Goal: Task Accomplishment & Management: Manage account settings

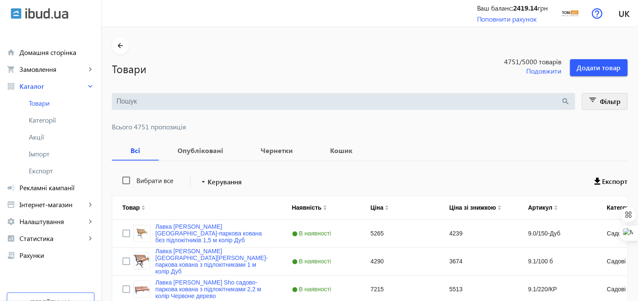
click at [591, 96] on mat-icon "filter_list" at bounding box center [593, 102] width 12 height 12
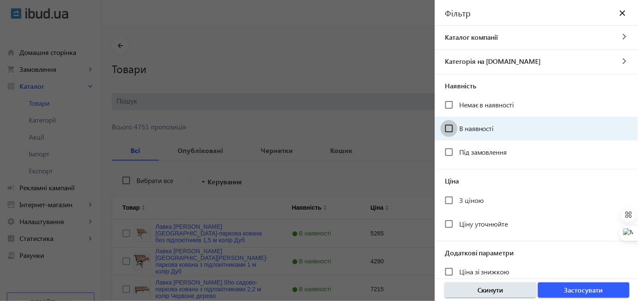
click at [448, 128] on input "В наявності" at bounding box center [448, 128] width 17 height 17
checkbox input "true"
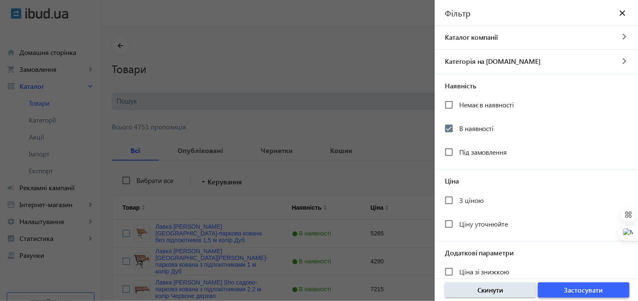
click at [556, 288] on span "button" at bounding box center [583, 290] width 91 height 20
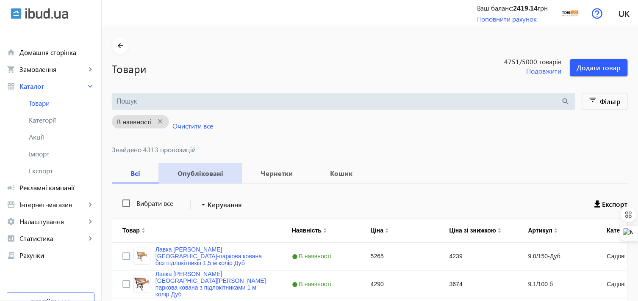
click at [199, 172] on b "Опубліковані" at bounding box center [200, 173] width 63 height 7
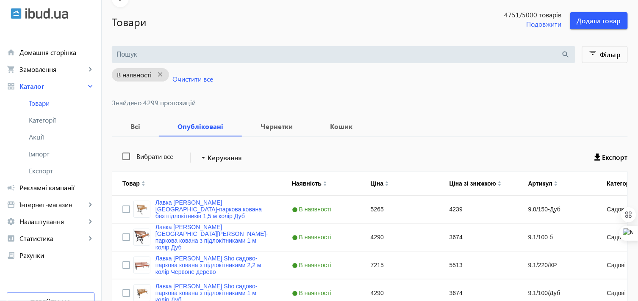
click at [156, 52] on input "search" at bounding box center [338, 54] width 445 height 9
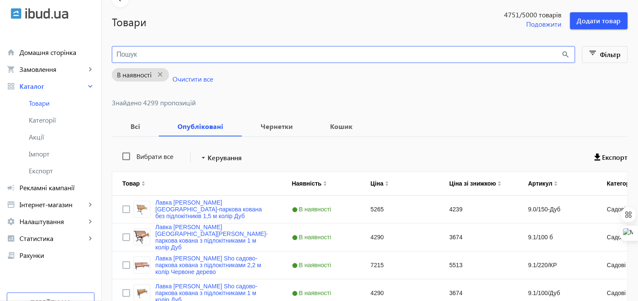
paste input "Столик журнальный [PERSON_NAME] Sho ЛофтВуд/G1 ДСП для гостинной, офиса, приемн…"
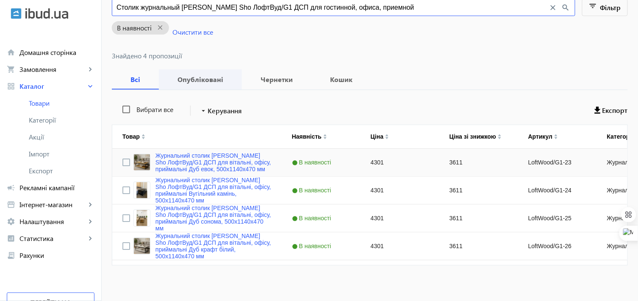
scroll to position [97, 0]
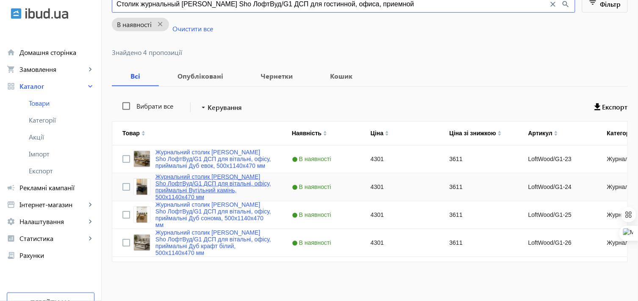
type input "Столик журнальный [PERSON_NAME] Sho ЛофтВуд/G1 ДСП для гостинной, офиса, приемн…"
click at [201, 178] on link "Журнальний столик [PERSON_NAME] Sho ЛофтВуд/G1 ДСП для вітальні, офісу, приймал…" at bounding box center [213, 187] width 116 height 27
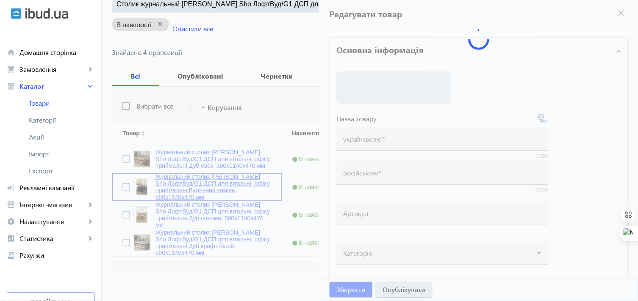
type input "Журнальний столик [PERSON_NAME] Sho ЛофтВуд/G1 ДСП для вітальні, офісу, приймал…"
type input "Столик журнальный [PERSON_NAME] Sho ЛофтВуд/G1 ДСП для гостинной, офиса, приемн…"
type input "LoftWood/G1-24"
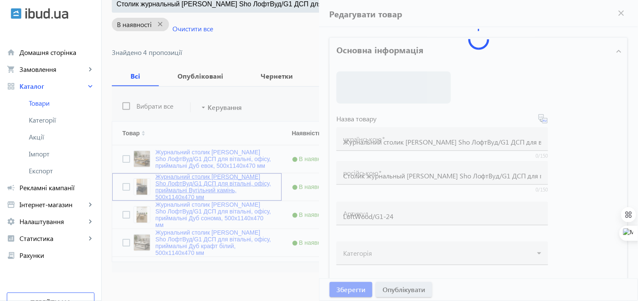
type input "4301"
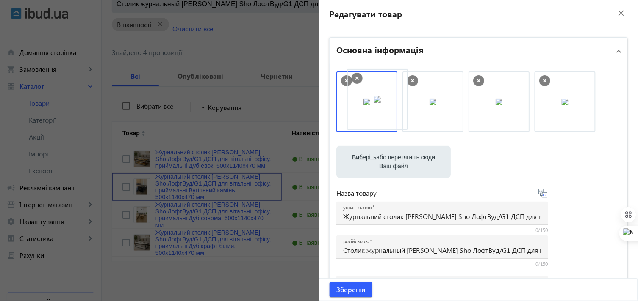
drag, startPoint x: 430, startPoint y: 107, endPoint x: 377, endPoint y: 105, distance: 53.4
drag, startPoint x: 495, startPoint y: 110, endPoint x: 370, endPoint y: 111, distance: 124.5
drag, startPoint x: 369, startPoint y: 112, endPoint x: 536, endPoint y: 119, distance: 167.8
drag, startPoint x: 369, startPoint y: 111, endPoint x: 506, endPoint y: 121, distance: 137.1
drag, startPoint x: 366, startPoint y: 110, endPoint x: 524, endPoint y: 116, distance: 157.6
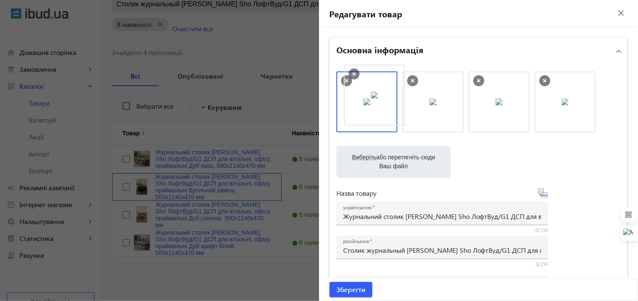
drag, startPoint x: 504, startPoint y: 111, endPoint x: 380, endPoint y: 105, distance: 124.2
click at [429, 105] on img at bounding box center [432, 102] width 7 height 7
drag, startPoint x: 490, startPoint y: 109, endPoint x: 367, endPoint y: 108, distance: 123.6
drag, startPoint x: 425, startPoint y: 111, endPoint x: 518, endPoint y: 115, distance: 93.7
drag, startPoint x: 418, startPoint y: 108, endPoint x: 353, endPoint y: 107, distance: 65.2
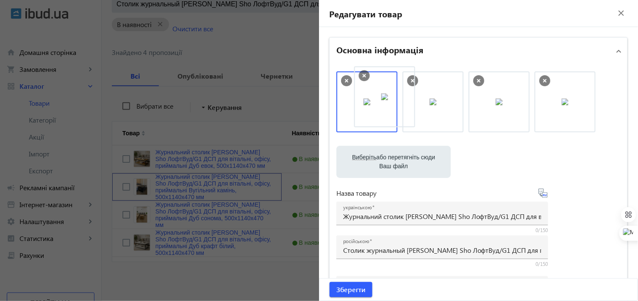
drag, startPoint x: 487, startPoint y: 113, endPoint x: 368, endPoint y: 108, distance: 119.1
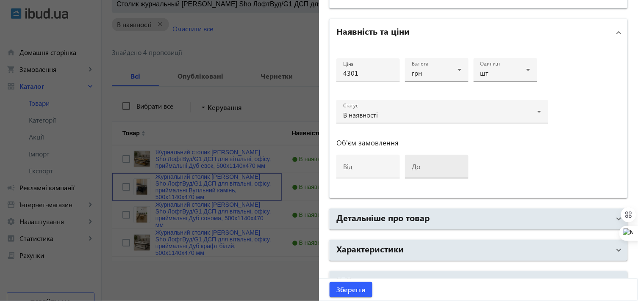
scroll to position [404, 0]
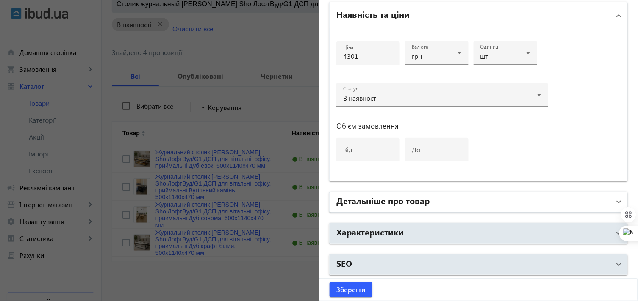
click at [410, 204] on h2 "Детальніше про товар" at bounding box center [382, 201] width 93 height 12
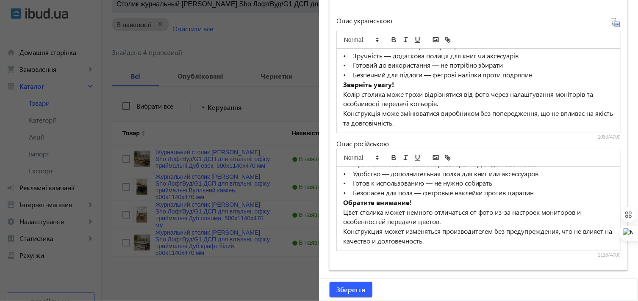
scroll to position [685, 0]
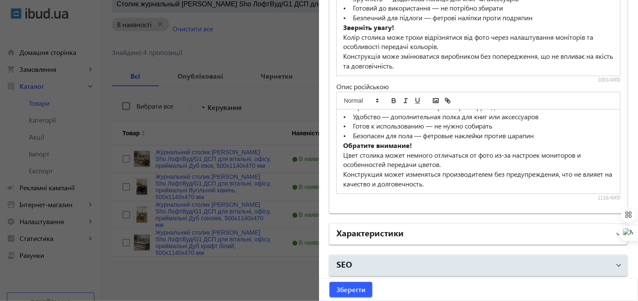
click at [376, 231] on h2 "Характеристики" at bounding box center [369, 233] width 67 height 12
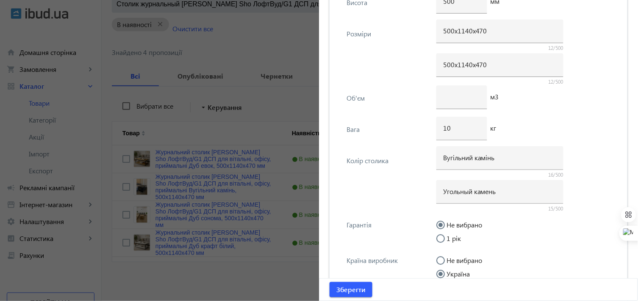
scroll to position [1626, 0]
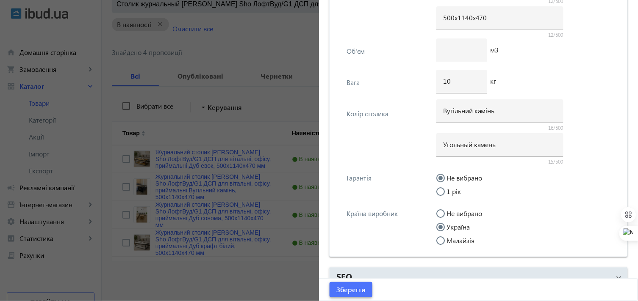
click at [344, 290] on span "Зберегти" at bounding box center [350, 289] width 29 height 9
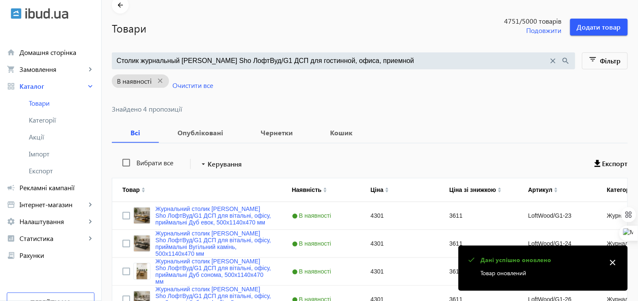
scroll to position [97, 0]
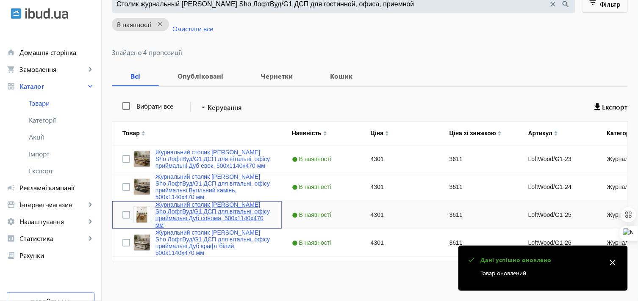
click at [192, 207] on link "Журнальний столик [PERSON_NAME] Sho ЛофтВуд/G1 ДСП для вітальні, офісу, приймал…" at bounding box center [213, 215] width 116 height 27
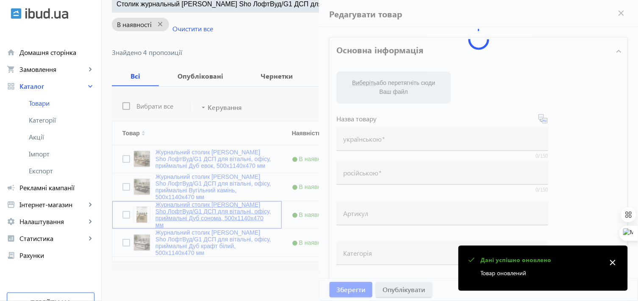
type input "Журнальний столик [PERSON_NAME] Sho ЛофтВуд/G1 ДСП для вітальні, офісу, приймал…"
type input "Столик журнальный [PERSON_NAME] Sho ЛофтВуд/G1 ДСП для гостинной, офиса, приемн…"
type input "LoftWood/G1-25"
type input "4301"
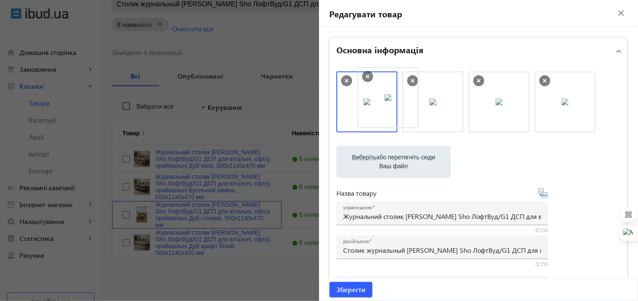
drag, startPoint x: 510, startPoint y: 116, endPoint x: 386, endPoint y: 111, distance: 123.8
drag, startPoint x: 502, startPoint y: 122, endPoint x: 385, endPoint y: 120, distance: 116.5
drag, startPoint x: 369, startPoint y: 121, endPoint x: 520, endPoint y: 125, distance: 151.2
drag, startPoint x: 502, startPoint y: 119, endPoint x: 393, endPoint y: 116, distance: 109.3
drag, startPoint x: 384, startPoint y: 116, endPoint x: 523, endPoint y: 120, distance: 139.8
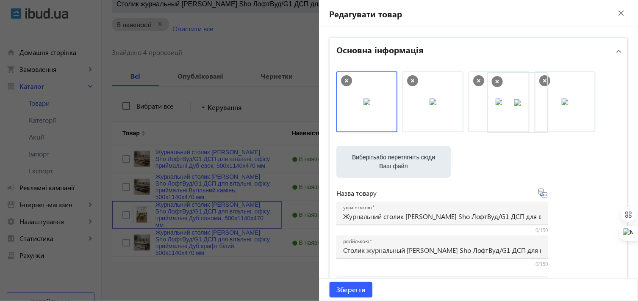
drag, startPoint x: 439, startPoint y: 108, endPoint x: 525, endPoint y: 109, distance: 86.8
drag, startPoint x: 504, startPoint y: 111, endPoint x: 378, endPoint y: 110, distance: 125.8
drag, startPoint x: 462, startPoint y: 106, endPoint x: 350, endPoint y: 107, distance: 112.2
drag, startPoint x: 350, startPoint y: 107, endPoint x: 537, endPoint y: 108, distance: 187.2
drag, startPoint x: 504, startPoint y: 106, endPoint x: 382, endPoint y: 106, distance: 121.9
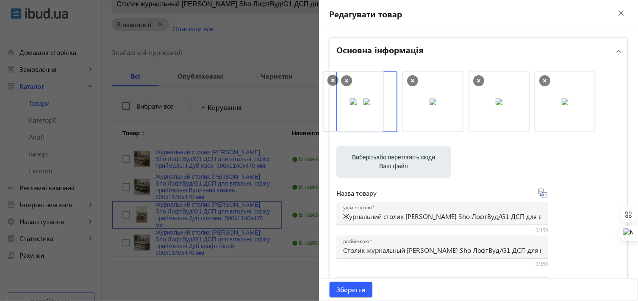
drag, startPoint x: 510, startPoint y: 108, endPoint x: 366, endPoint y: 107, distance: 143.5
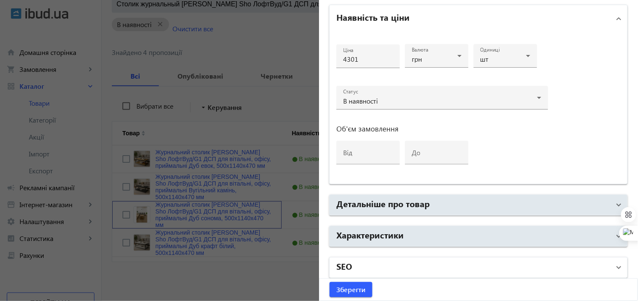
scroll to position [404, 0]
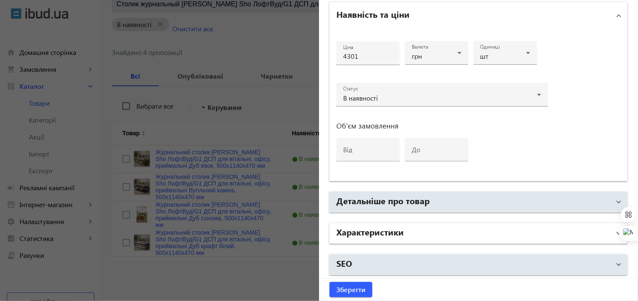
click at [382, 230] on h2 "Характеристики" at bounding box center [369, 232] width 67 height 12
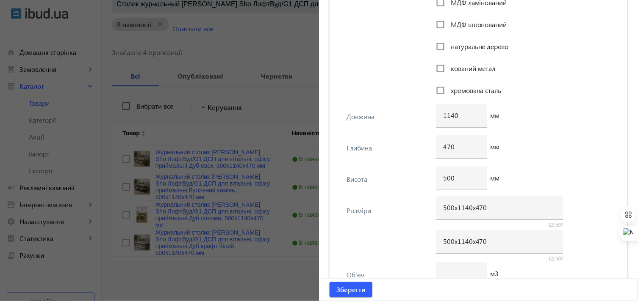
scroll to position [1157, 0]
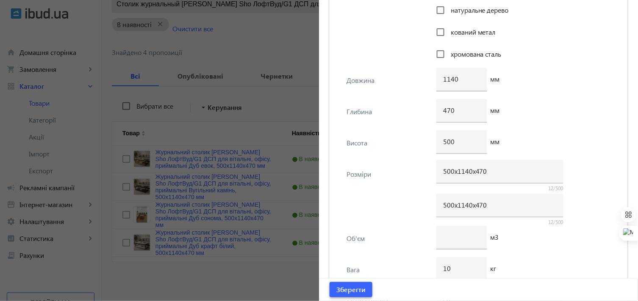
click at [359, 289] on span "Зберегти" at bounding box center [350, 289] width 29 height 9
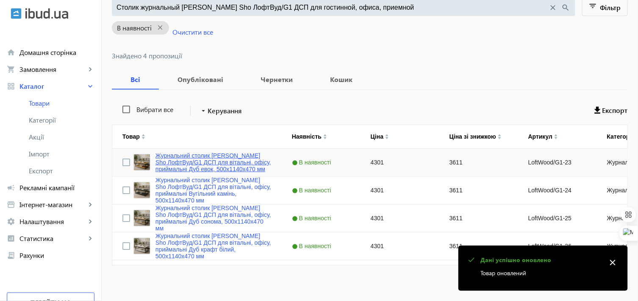
scroll to position [0, 0]
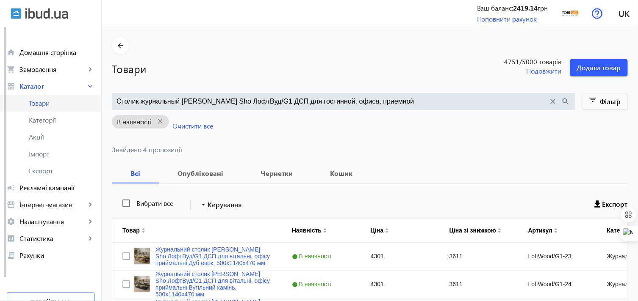
drag, startPoint x: 374, startPoint y: 99, endPoint x: 92, endPoint y: 104, distance: 282.5
click at [92, 104] on div "arrow_back home Домашня сторінка shopping_cart Замовлення keyboard_arrow_right …" at bounding box center [319, 199] width 638 height 399
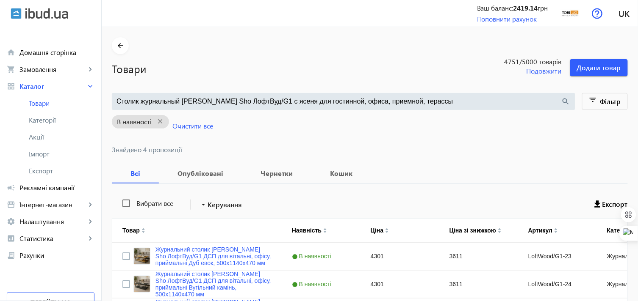
type input "Столик журнальный [PERSON_NAME] Sho ЛофтВуд/G1 с ясеня для гостинной, офиса, пр…"
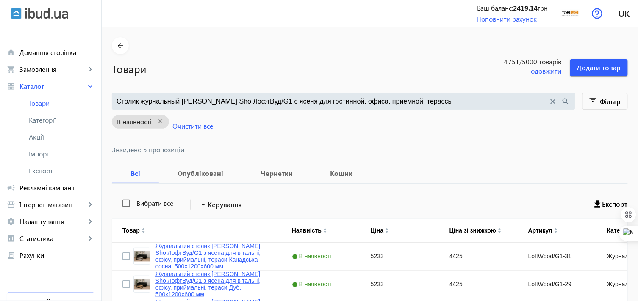
scroll to position [125, 0]
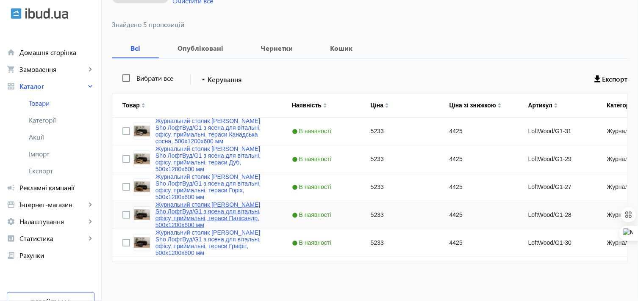
click at [192, 210] on link "Журнальний столик [PERSON_NAME] Sho ЛофтВуд/G1 з ясена для вітальні, офісу, при…" at bounding box center [213, 215] width 116 height 27
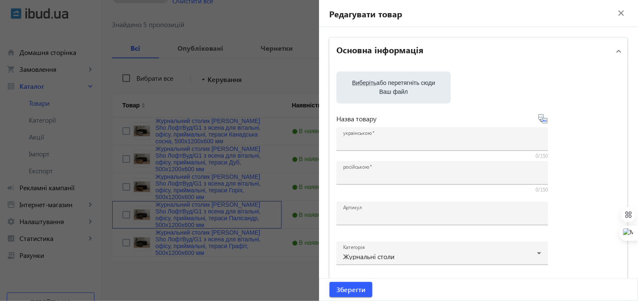
type input "Журнальний столик [PERSON_NAME] Sho ЛофтВуд/G1 з ясена для вітальні, офісу, при…"
type input "Столик журнальный [PERSON_NAME] Sho ЛофтВуд/G1 с ясеня для гостинной, офиса, пр…"
type input "LoftWood/G1-28"
type input "5233"
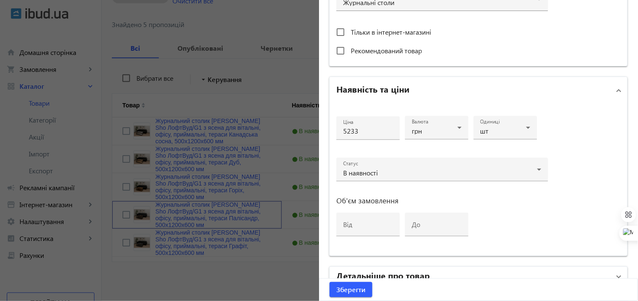
scroll to position [404, 0]
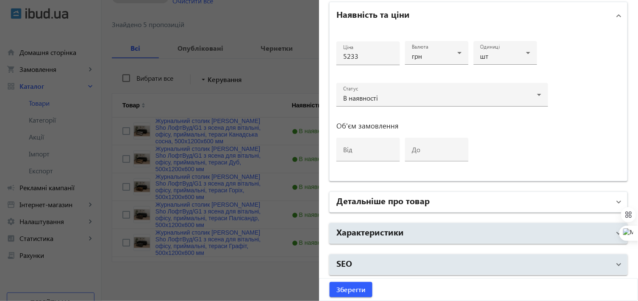
click at [367, 203] on h2 "Детальніше про товар" at bounding box center [382, 201] width 93 height 12
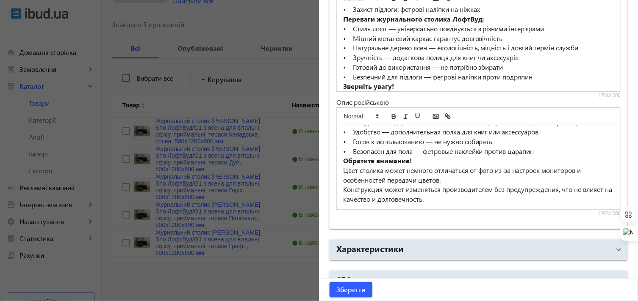
scroll to position [685, 0]
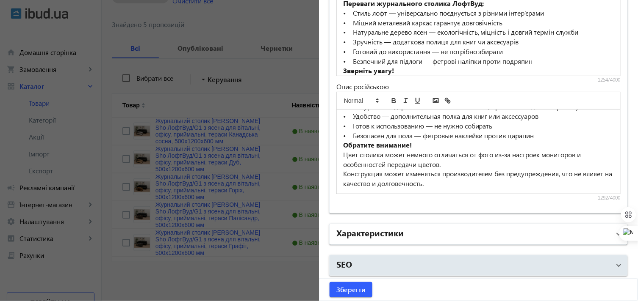
click at [369, 230] on h2 "Характеристики" at bounding box center [369, 233] width 67 height 12
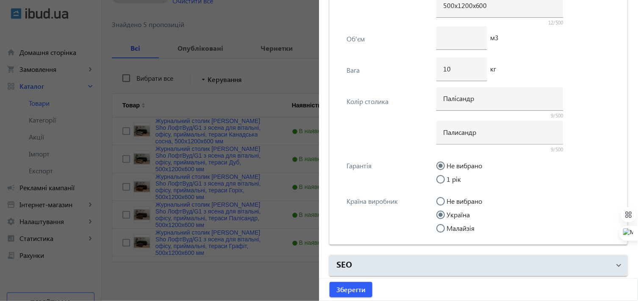
scroll to position [1640, 0]
click at [263, 276] on div at bounding box center [319, 150] width 638 height 301
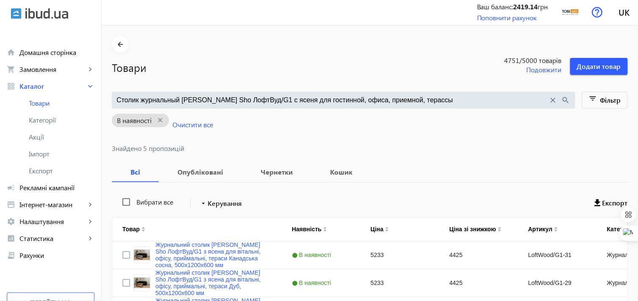
scroll to position [0, 0]
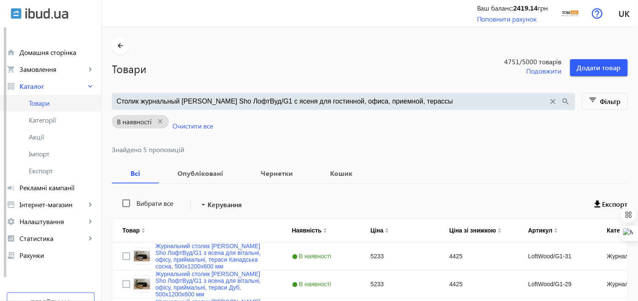
drag, startPoint x: 408, startPoint y: 102, endPoint x: 90, endPoint y: 97, distance: 318.0
click at [90, 97] on div "arrow_back home Домашня сторінка shopping_cart Замовлення keyboard_arrow_right …" at bounding box center [319, 213] width 638 height 427
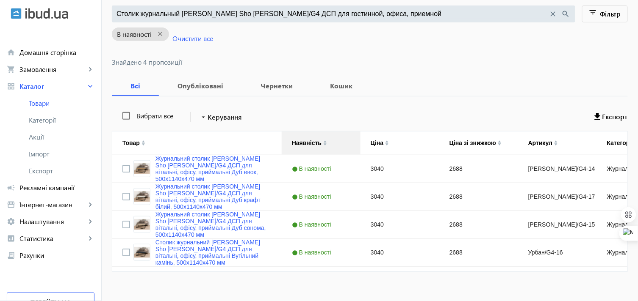
scroll to position [94, 0]
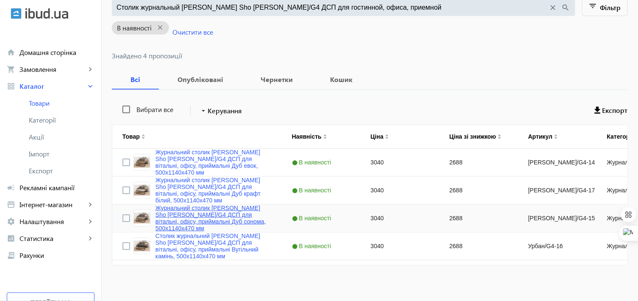
type input "Столик журнальный [PERSON_NAME] Sho [PERSON_NAME]/G4 ДСП для гостинной, офиса, …"
click at [179, 210] on link "Журнальний столик [PERSON_NAME] Sho [PERSON_NAME]/G4 ДСП для вітальні, офісу, п…" at bounding box center [213, 218] width 116 height 27
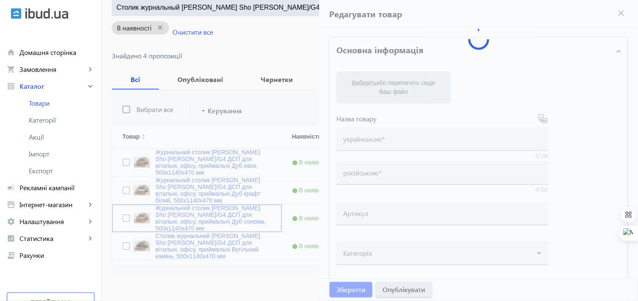
type input "Журнальний столик [PERSON_NAME] Sho [PERSON_NAME]/G4 ДСП для вітальні, офісу, п…"
type input "Столик журнальный [PERSON_NAME] Sho [PERSON_NAME]/G4 ДСП для гостинной, офиса, …"
type input "[PERSON_NAME]/G4-15"
type input "3040"
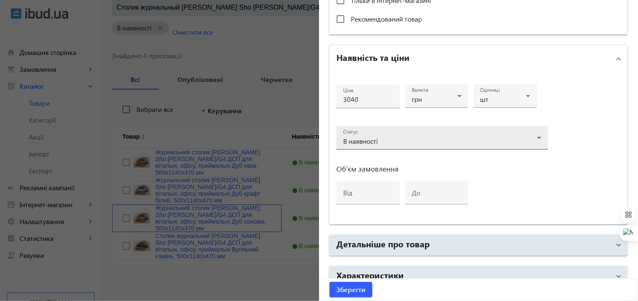
scroll to position [404, 0]
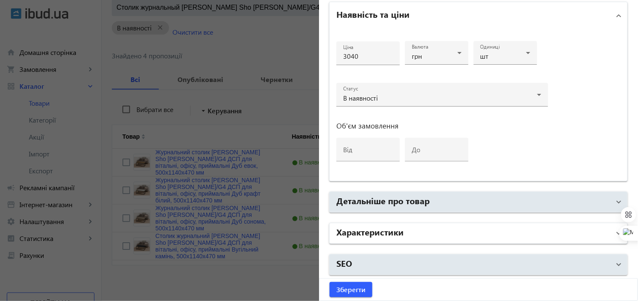
click at [404, 235] on mat-panel-title "Характеристики" at bounding box center [473, 233] width 274 height 15
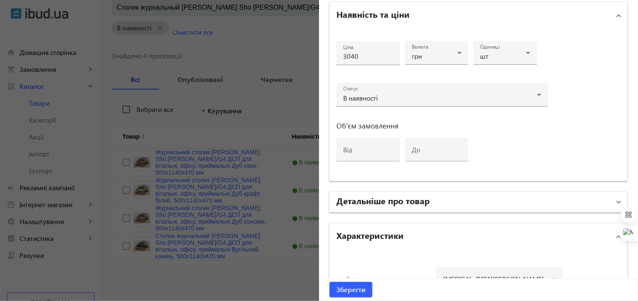
click at [433, 199] on mat-panel-title "Детальніше про товар" at bounding box center [473, 202] width 274 height 15
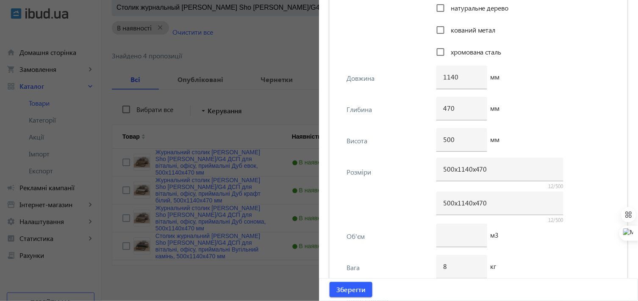
scroll to position [1486, 0]
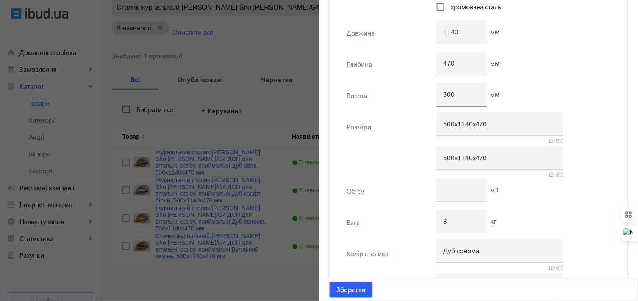
click at [281, 280] on div at bounding box center [319, 150] width 638 height 301
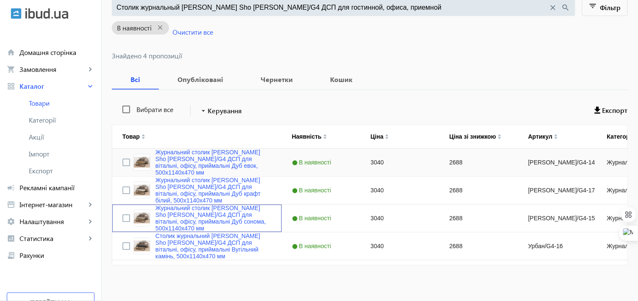
scroll to position [0, 0]
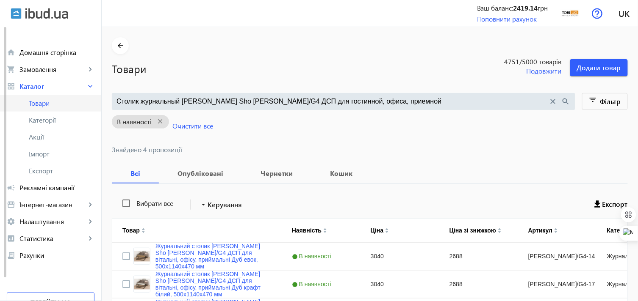
drag, startPoint x: 357, startPoint y: 102, endPoint x: 97, endPoint y: 102, distance: 259.6
click at [97, 102] on div "arrow_back home Домашня сторінка shopping_cart Замовлення keyboard_arrow_right …" at bounding box center [319, 199] width 638 height 399
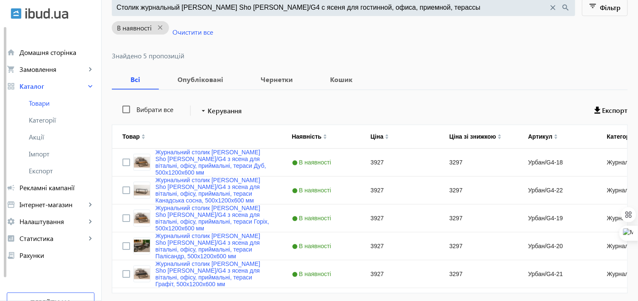
scroll to position [125, 0]
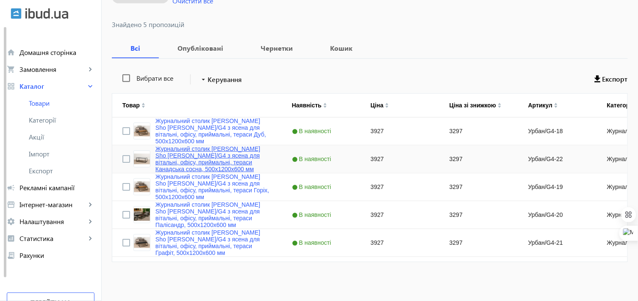
type input "Столик журнальный [PERSON_NAME] Sho [PERSON_NAME]/G4 с ясеня для гостинной, офи…"
click at [180, 149] on link "Журнальний столик [PERSON_NAME] Sho [PERSON_NAME]/G4 з ясена для вітальні, офіс…" at bounding box center [213, 159] width 116 height 27
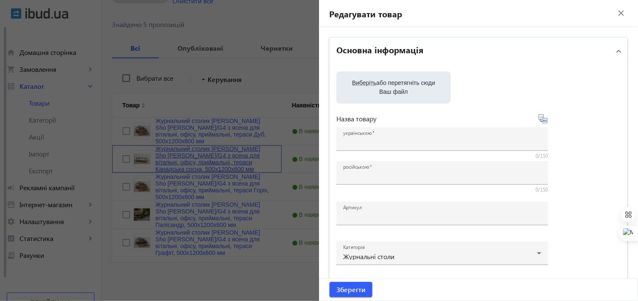
type input "Журнальний столик [PERSON_NAME] Sho [PERSON_NAME]/G4 з ясена для вітальні, офіс…"
type input "Столик журнальный [PERSON_NAME] Sho [PERSON_NAME]/G4 с ясеня для гостинной, офи…"
type input "Урбан/G4-22"
type input "3927"
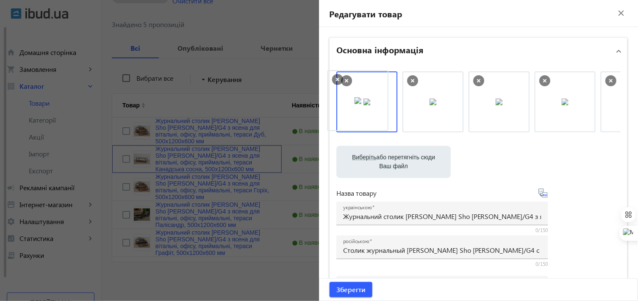
drag, startPoint x: 497, startPoint y: 105, endPoint x: 358, endPoint y: 104, distance: 138.9
drag, startPoint x: 498, startPoint y: 104, endPoint x: 377, endPoint y: 105, distance: 121.5
drag, startPoint x: 502, startPoint y: 104, endPoint x: 373, endPoint y: 106, distance: 128.7
drag, startPoint x: 506, startPoint y: 100, endPoint x: 382, endPoint y: 111, distance: 124.6
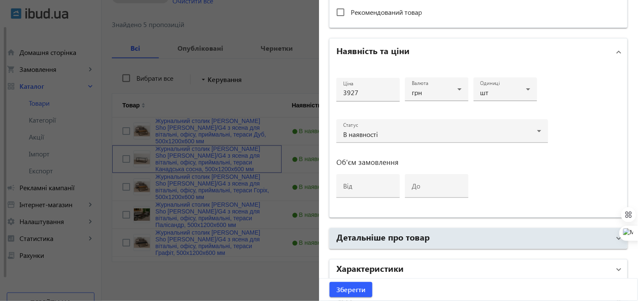
scroll to position [404, 0]
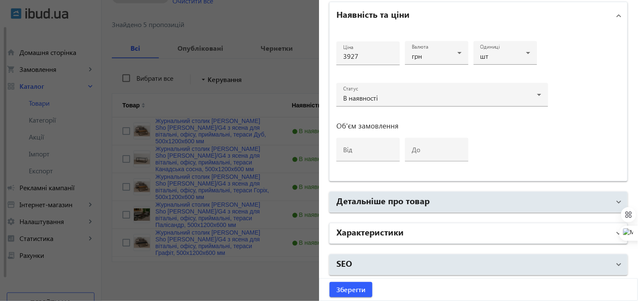
click at [398, 233] on h2 "Характеристики" at bounding box center [369, 232] width 67 height 12
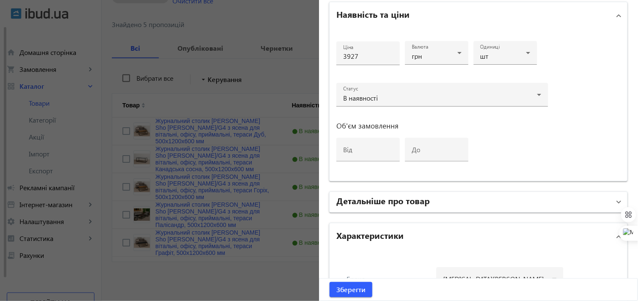
click at [405, 205] on mat-panel-title "Детальніше про товар" at bounding box center [473, 202] width 274 height 15
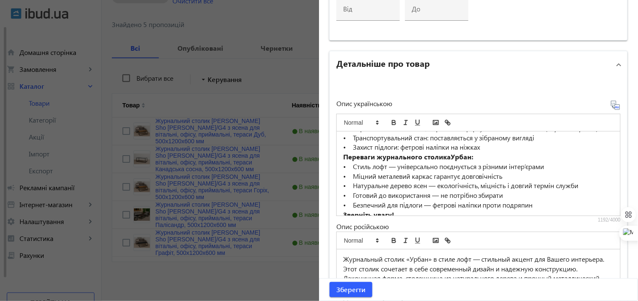
scroll to position [94, 0]
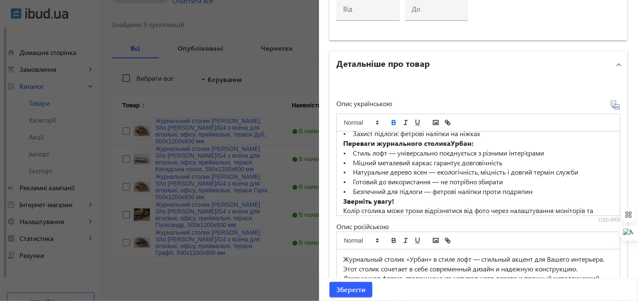
click at [446, 142] on strong "Переваги журнального столикаУрбан:" at bounding box center [408, 143] width 130 height 9
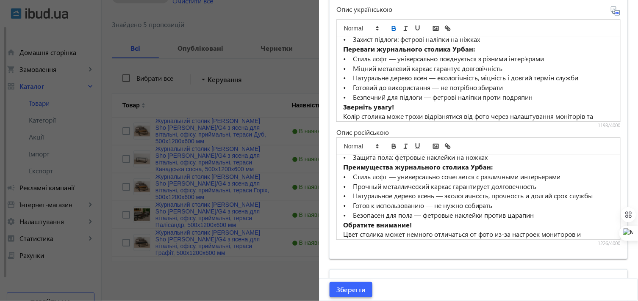
click at [350, 288] on span "Зберегти" at bounding box center [350, 289] width 29 height 9
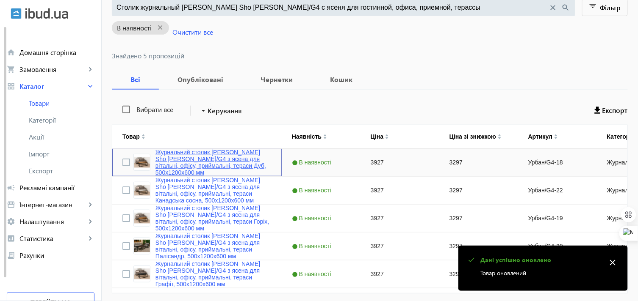
click at [177, 156] on link "Журнальний столик [PERSON_NAME] Sho [PERSON_NAME]/G4 з ясена для вітальні, офіс…" at bounding box center [213, 162] width 116 height 27
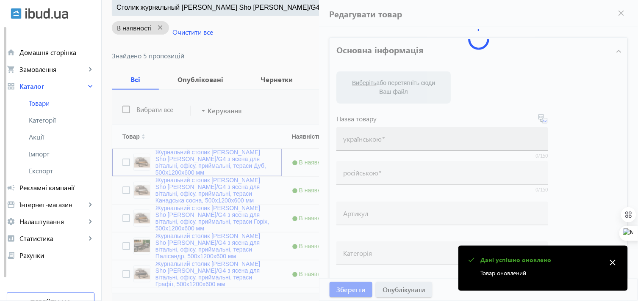
type input "Журнальний столик [PERSON_NAME] Sho [PERSON_NAME]/G4 з ясена для вітальні, офіс…"
type input "Столик журнальный [PERSON_NAME] Sho [PERSON_NAME]/G4 с ясеня для гостинной, офи…"
type input "Урбан/G4-18"
type input "3927"
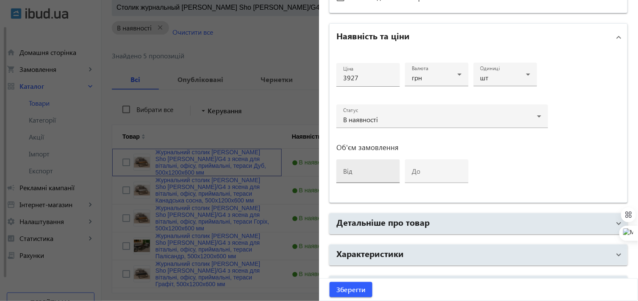
scroll to position [404, 0]
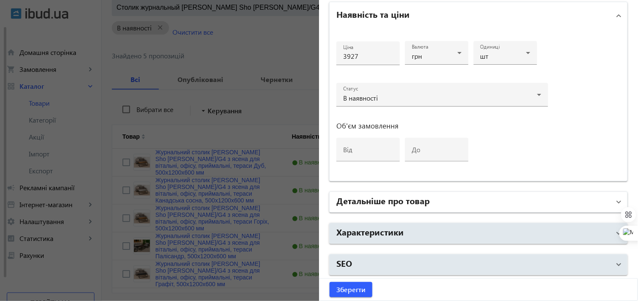
click at [379, 204] on h2 "Детальніше про товар" at bounding box center [382, 201] width 93 height 12
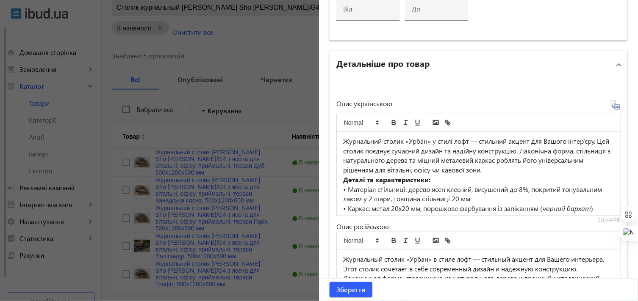
scroll to position [47, 0]
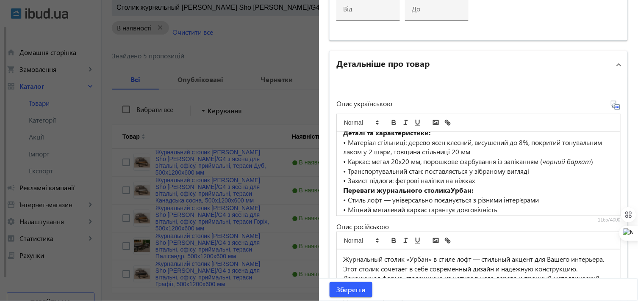
click at [448, 188] on strong "Переваги журнального столикаУрбан:" at bounding box center [408, 190] width 130 height 9
drag, startPoint x: 359, startPoint y: 299, endPoint x: 357, endPoint y: 294, distance: 5.0
click at [358, 298] on span "submit" at bounding box center [350, 290] width 43 height 20
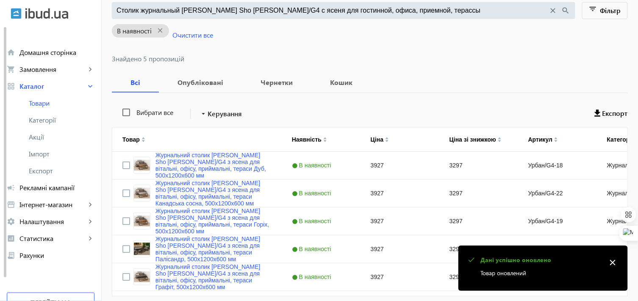
scroll to position [94, 0]
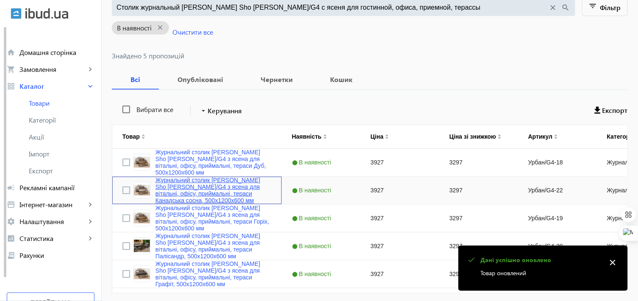
click at [164, 182] on link "Журнальний столик [PERSON_NAME] Sho [PERSON_NAME]/G4 з ясена для вітальні, офіс…" at bounding box center [213, 190] width 116 height 27
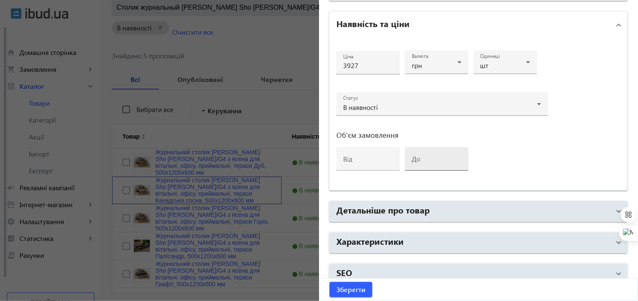
scroll to position [404, 0]
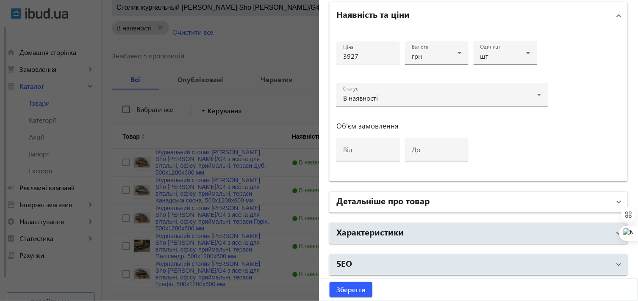
click at [409, 205] on mat-panel-title "Детальніше про товар" at bounding box center [473, 202] width 274 height 15
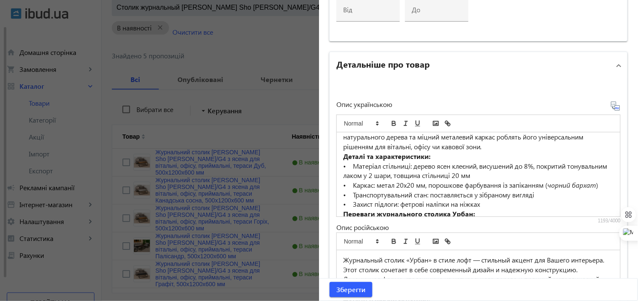
scroll to position [47, 0]
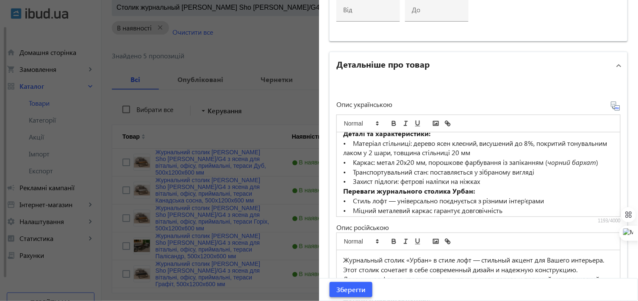
click at [359, 291] on span "Зберегти" at bounding box center [350, 289] width 29 height 9
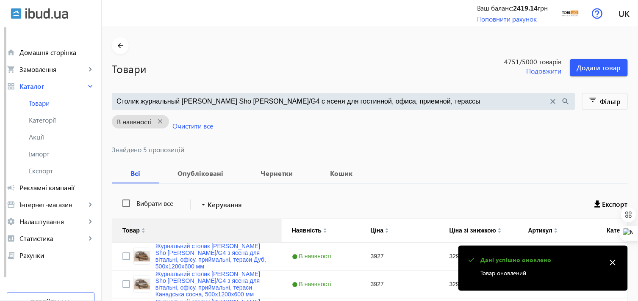
scroll to position [94, 0]
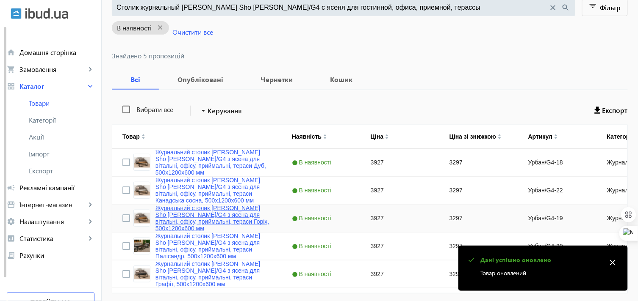
click at [163, 213] on link "Журнальний столик [PERSON_NAME] Sho [PERSON_NAME]/G4 з ясена для вітальні, офіс…" at bounding box center [213, 218] width 116 height 27
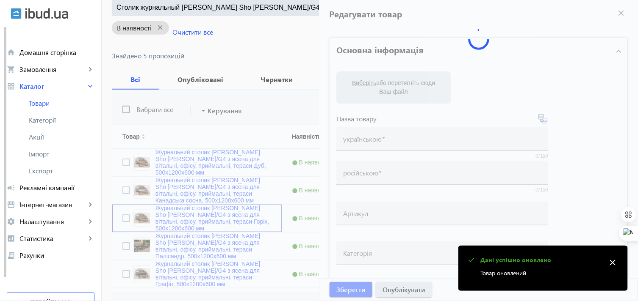
type input "Журнальний столик [PERSON_NAME] Sho [PERSON_NAME]/G4 з ясена для вітальні, офіс…"
type input "Столик журнальный [PERSON_NAME] Sho [PERSON_NAME]/G4 с ясеня для гостинной, офи…"
type input "Урбан/G4-19"
type input "3927"
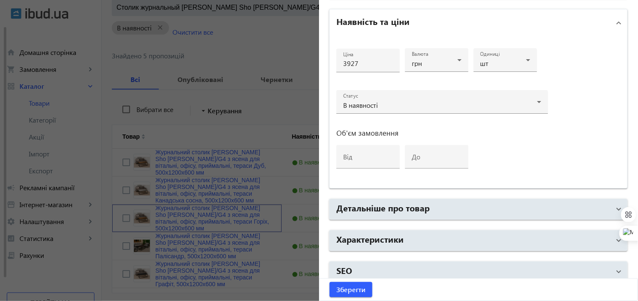
scroll to position [404, 0]
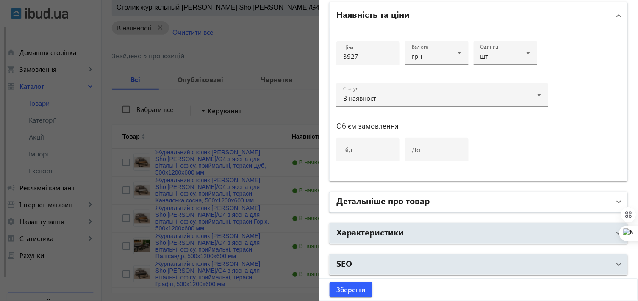
click at [379, 202] on h2 "Детальніше про товар" at bounding box center [382, 201] width 93 height 12
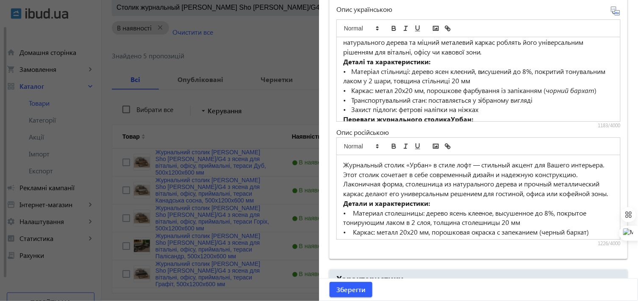
scroll to position [47, 0]
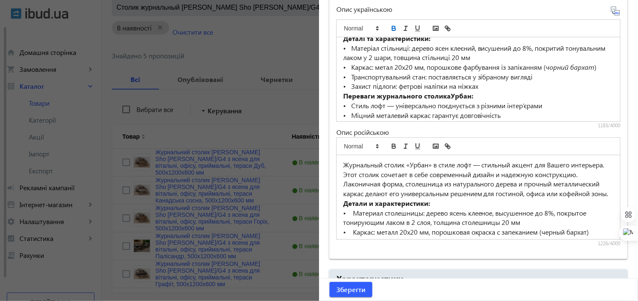
click at [446, 94] on strong "Переваги журнального столикаУрбан:" at bounding box center [408, 95] width 130 height 9
click at [353, 286] on span "Зберегти" at bounding box center [350, 289] width 29 height 9
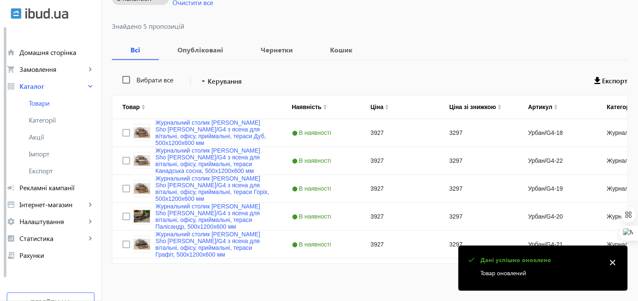
scroll to position [125, 0]
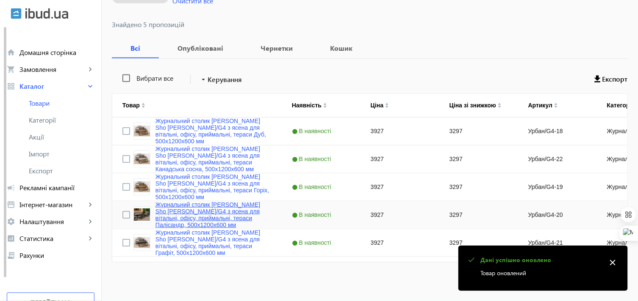
click at [196, 208] on link "Журнальний столик [PERSON_NAME] Sho [PERSON_NAME]/G4 з ясена для вітальні, офіс…" at bounding box center [213, 215] width 116 height 27
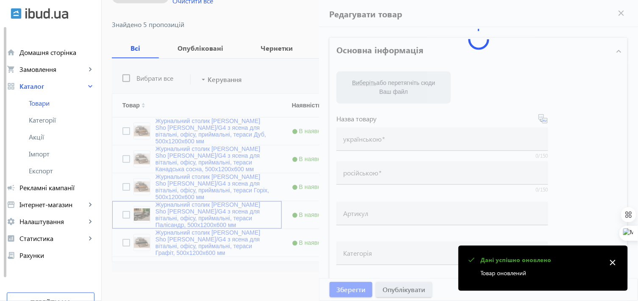
type input "Журнальний столик [PERSON_NAME] Sho [PERSON_NAME]/G4 з ясена для вітальні, офіс…"
type input "Столик журнальный [PERSON_NAME] Sho [PERSON_NAME]/G4 с ясеня для гостинной, офи…"
type input "Урбан/G4-20"
type input "3927"
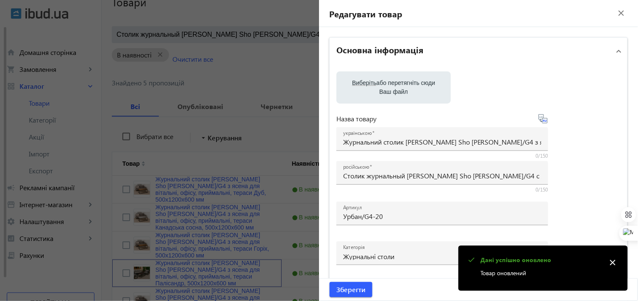
scroll to position [0, 0]
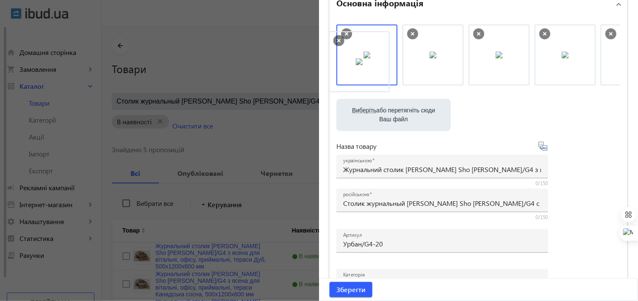
drag, startPoint x: 556, startPoint y: 64, endPoint x: 353, endPoint y: 70, distance: 203.8
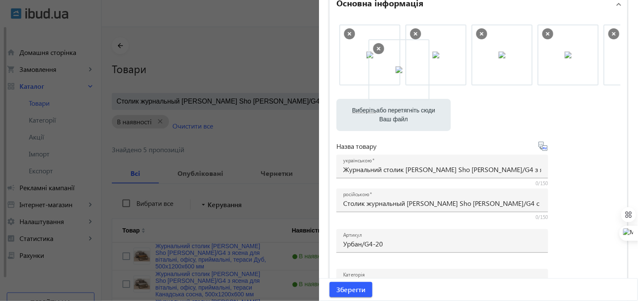
drag, startPoint x: 562, startPoint y: 58, endPoint x: 388, endPoint y: 72, distance: 174.7
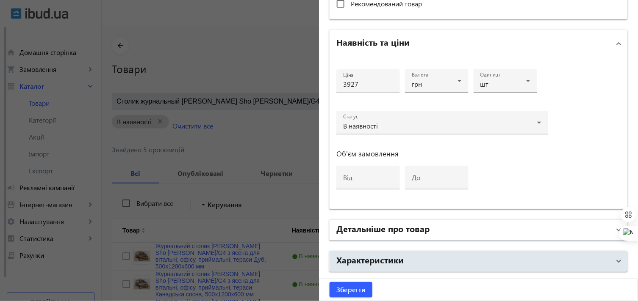
click at [402, 226] on h2 "Детальніше про товар" at bounding box center [382, 229] width 93 height 12
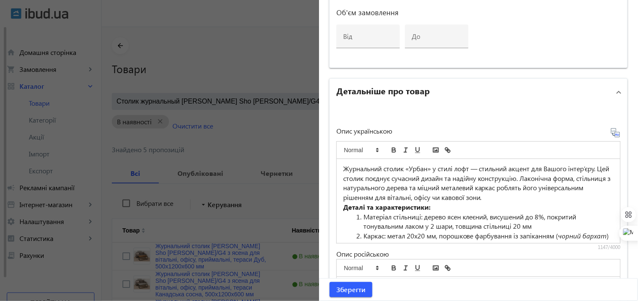
click at [362, 214] on li "Матеріал стільниці: дерево ясен клеєний, висушений до 8%, покритий тонувальним …" at bounding box center [483, 222] width 260 height 19
click at [361, 234] on li "Каркас: метал 20х20 мм, порошкове фарбування із запіканням ( чорний бархат )" at bounding box center [483, 237] width 260 height 10
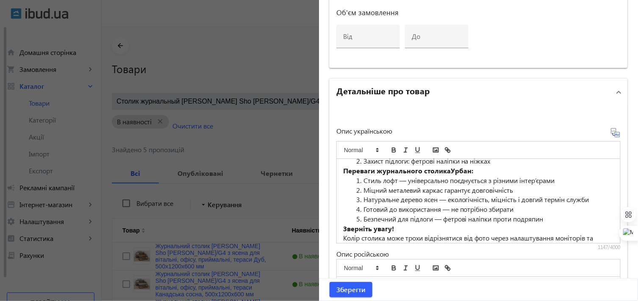
click at [362, 163] on li "Захист підлоги: фетрові наліпки на ніжках" at bounding box center [483, 162] width 260 height 10
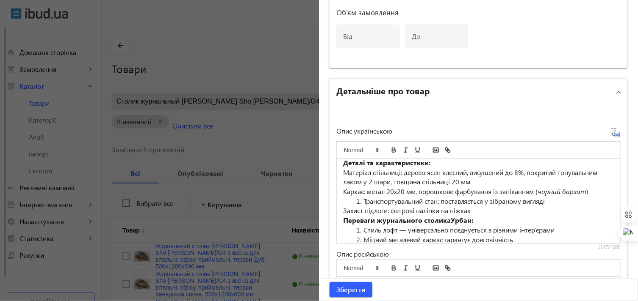
click at [362, 197] on li "Транспортувальний стан: поставляється у зібраному вигляді" at bounding box center [483, 202] width 260 height 10
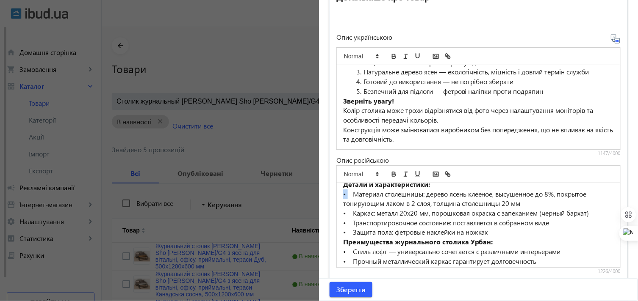
drag, startPoint x: 342, startPoint y: 204, endPoint x: 337, endPoint y: 204, distance: 5.1
click at [337, 204] on div "Журнальный столик «Урбан» в стиле лофт — стильный акцент для Вашего интерьера. …" at bounding box center [478, 225] width 283 height 84
copy p "•"
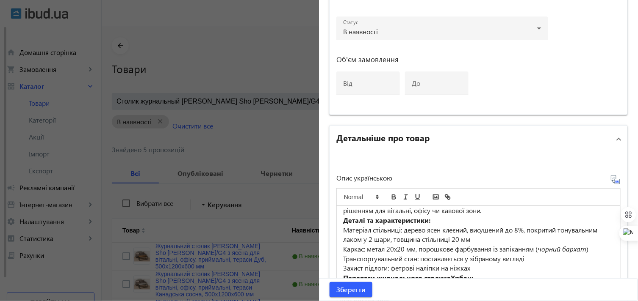
click at [343, 229] on p "Матеріал стільниці: дерево ясен клеєний, висушений до 8%, покритий тонувальним …" at bounding box center [478, 235] width 271 height 19
click at [339, 248] on div "Журнальний столик «[PERSON_NAME]» у стилі лофт — стильний акцент для Вашого інт…" at bounding box center [478, 248] width 283 height 84
paste div
click at [343, 259] on p "Транспортувальний стан: поставляється у зібраному вигляді" at bounding box center [478, 259] width 271 height 10
click at [343, 267] on p "Захист підлоги: фетрові наліпки на ніжках" at bounding box center [478, 269] width 271 height 10
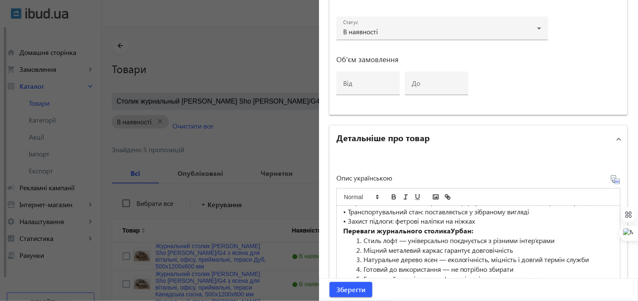
click at [361, 240] on li "Стиль лофт — універсально поєднується з різними інтер’єрами" at bounding box center [483, 241] width 260 height 10
click at [363, 250] on li "Міцний металевий каркас гарантує довговічність" at bounding box center [483, 251] width 260 height 10
click at [360, 259] on li "Натуральне дерево ясен — екологічність, міцність і довгий термін служби" at bounding box center [483, 260] width 260 height 10
click at [362, 267] on li "Готовий до використання — не потрібно збирати" at bounding box center [483, 270] width 260 height 10
click at [361, 275] on li "Безпечний для підлоги — фетрові наліпки проти подряпин" at bounding box center [483, 280] width 260 height 10
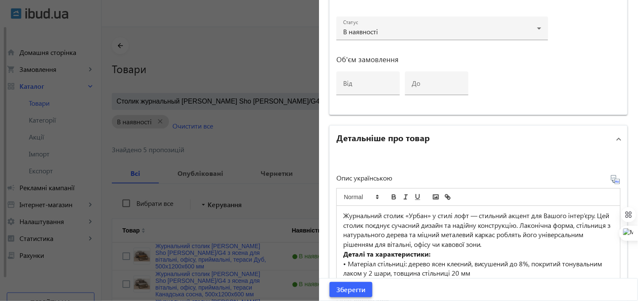
click at [348, 290] on span "Зберегти" at bounding box center [350, 289] width 29 height 9
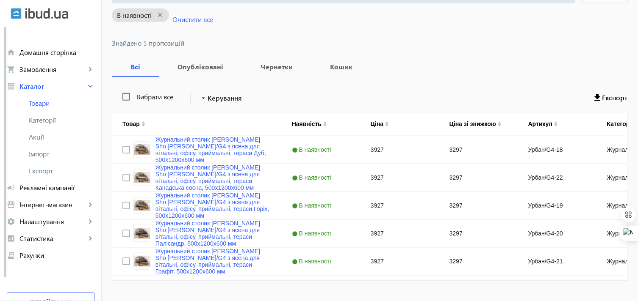
scroll to position [125, 0]
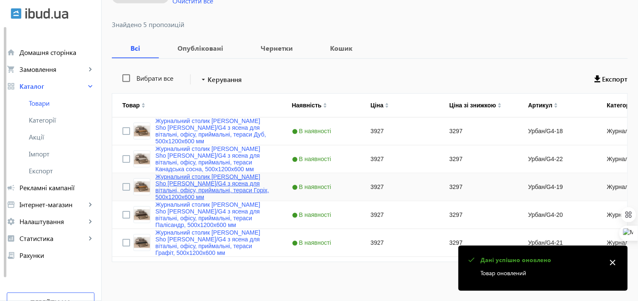
click at [192, 182] on link "Журнальний столик [PERSON_NAME] Sho [PERSON_NAME]/G4 з ясена для вітальні, офіс…" at bounding box center [213, 187] width 116 height 27
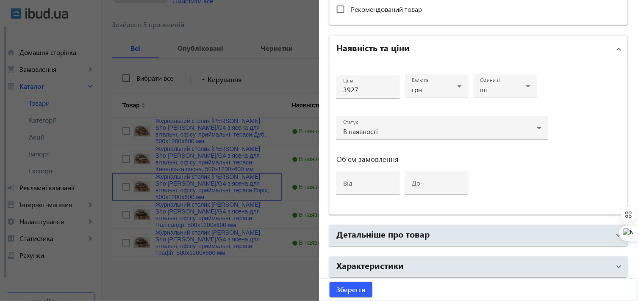
scroll to position [404, 0]
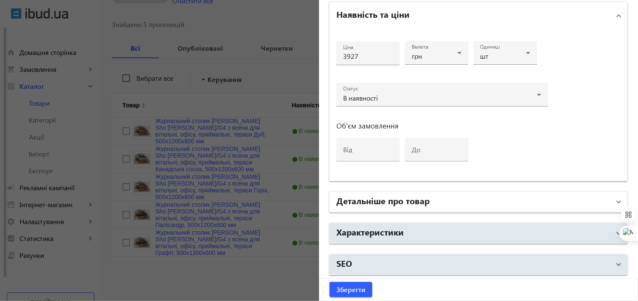
click at [406, 192] on mat-expansion-panel-header "Детальніше про товар" at bounding box center [478, 202] width 298 height 20
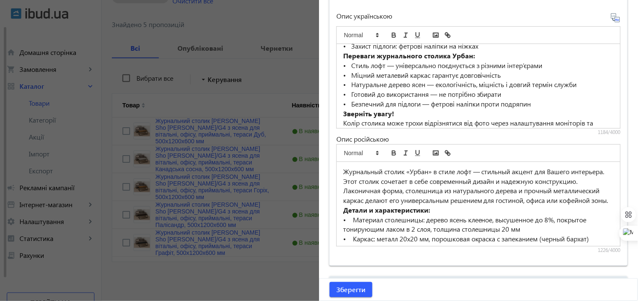
scroll to position [544, 0]
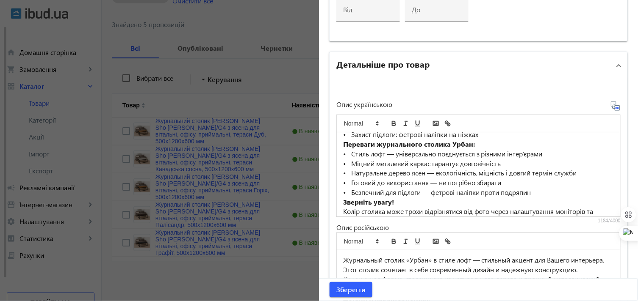
click at [246, 278] on div at bounding box center [319, 150] width 638 height 301
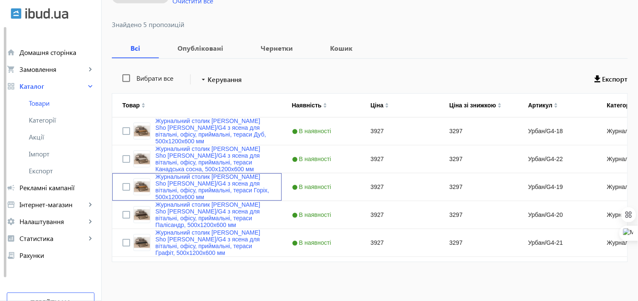
scroll to position [0, 0]
click at [180, 123] on link "Журнальний столик [PERSON_NAME] Sho [PERSON_NAME]/G4 з ясена для вітальні, офіс…" at bounding box center [213, 131] width 116 height 27
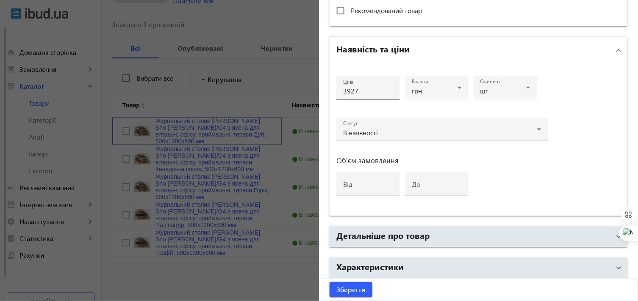
scroll to position [404, 0]
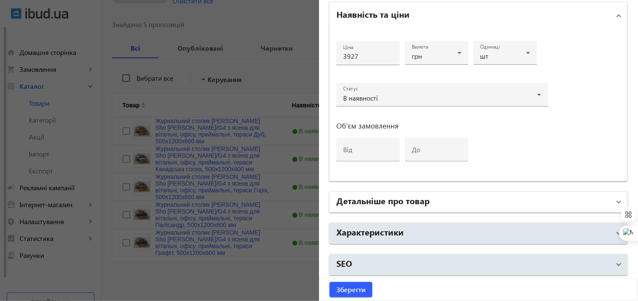
click at [382, 204] on h2 "Детальніше про товар" at bounding box center [382, 201] width 93 height 12
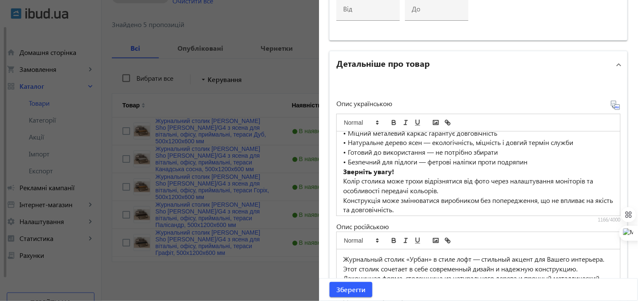
scroll to position [128, 0]
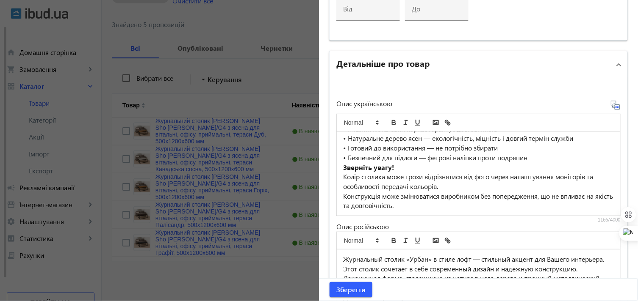
click at [267, 269] on div at bounding box center [319, 150] width 638 height 301
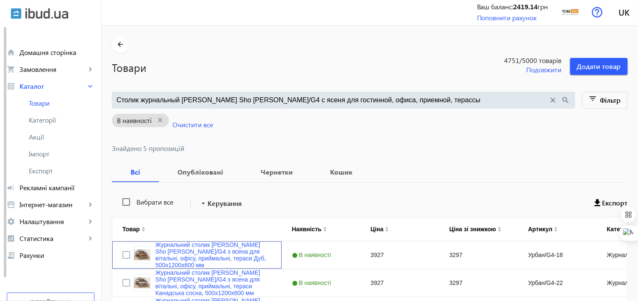
scroll to position [0, 0]
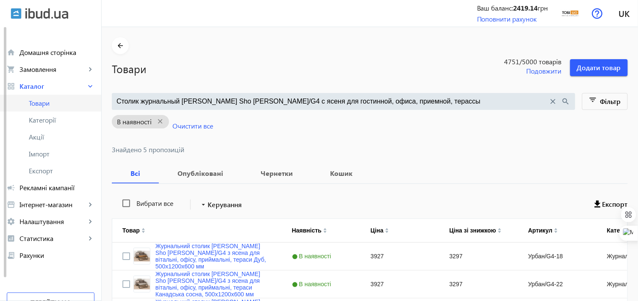
drag, startPoint x: 408, startPoint y: 99, endPoint x: 96, endPoint y: 102, distance: 312.1
click at [96, 102] on div "arrow_back home Домашня сторінка shopping_cart Замовлення keyboard_arrow_right …" at bounding box center [319, 213] width 638 height 427
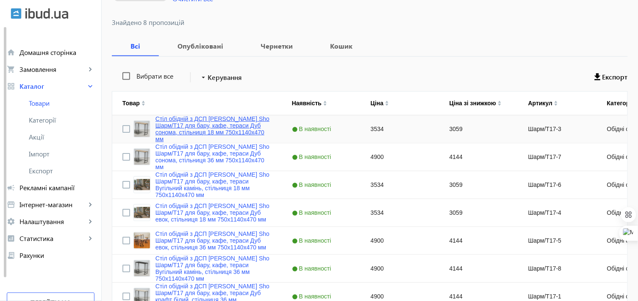
scroll to position [141, 0]
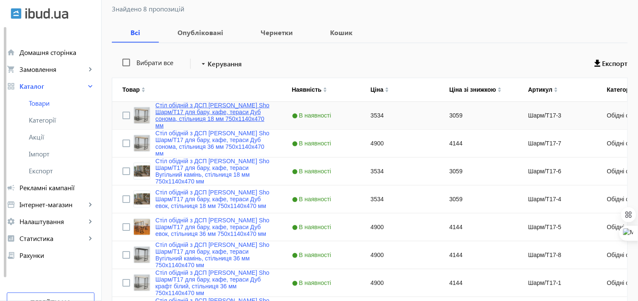
type input "Стол обеденный с ДСП [PERSON_NAME] Sho Шарм/Т17 для бара, кафе, терассы"
click at [211, 109] on link "Стіл обідній з ДСП [PERSON_NAME] Sho Шарм/Т17 для бару, кафе, тераси Дуб сонома…" at bounding box center [213, 115] width 116 height 27
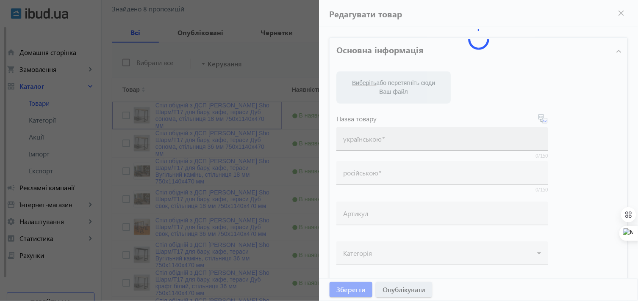
type input "Стіл обідній з ДСП [PERSON_NAME] Sho Шарм/Т17 для бару, кафе, тераси Дуб сонома…"
type input "Стол обеденный с ДСП [PERSON_NAME] Sho Шарм/Т17 для бара, кафе, терассы Дуб сон…"
type input "Шарм/Т17-3"
type input "3534"
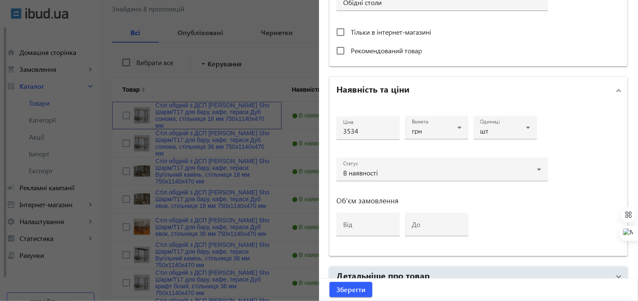
scroll to position [404, 0]
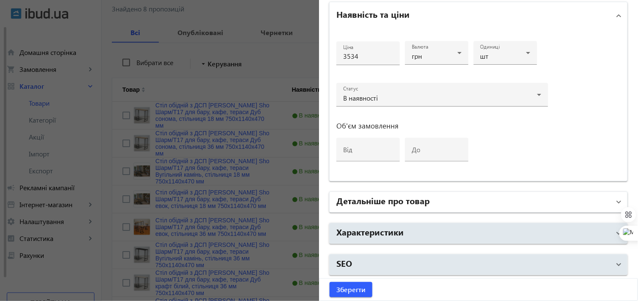
click at [365, 196] on h2 "Детальніше про товар" at bounding box center [382, 201] width 93 height 12
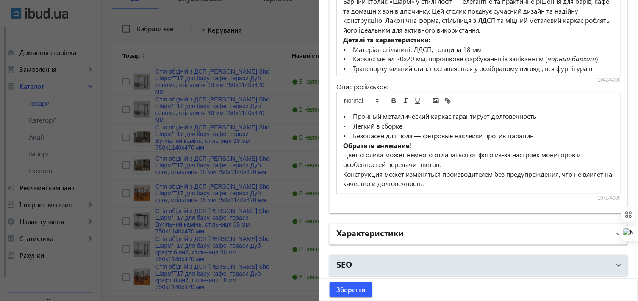
scroll to position [209, 0]
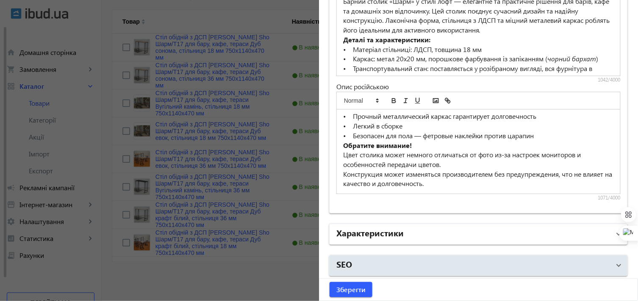
click at [366, 233] on h2 "Характеристики" at bounding box center [369, 233] width 67 height 12
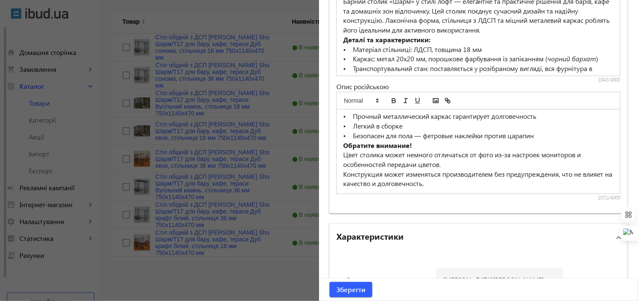
scroll to position [769, 0]
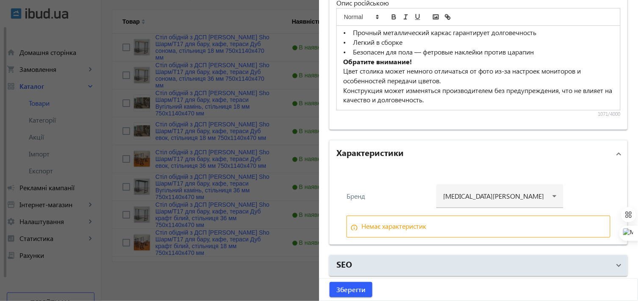
click at [270, 274] on div at bounding box center [319, 150] width 638 height 301
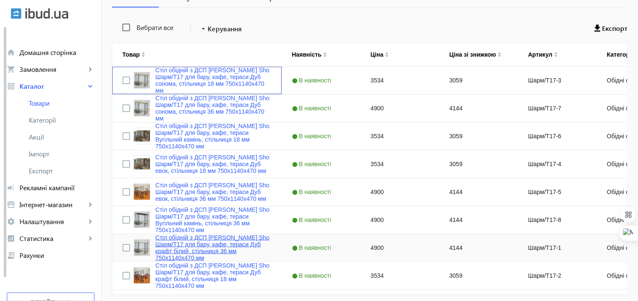
scroll to position [162, 0]
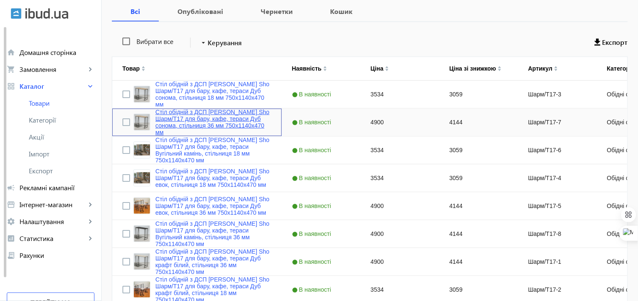
click at [183, 114] on link "Стіл обідній з ДСП [PERSON_NAME] Sho Шарм/Т17 для бару, кафе, тераси Дуб сонома…" at bounding box center [213, 122] width 116 height 27
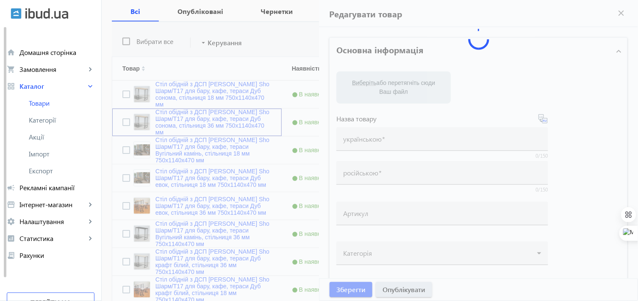
type input "Стіл обідній з ДСП [PERSON_NAME] Sho Шарм/Т17 для бару, кафе, тераси Дуб сонома…"
type input "Стол обеденный с ДСП [PERSON_NAME] Sho Шарм/Т17 для бара, кафе, терассы Дуб сон…"
type input "Шарм/Т17-7"
type input "4900"
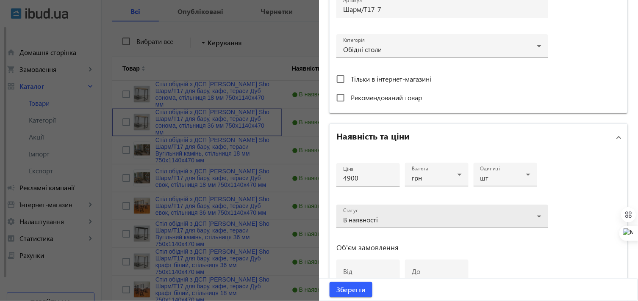
scroll to position [404, 0]
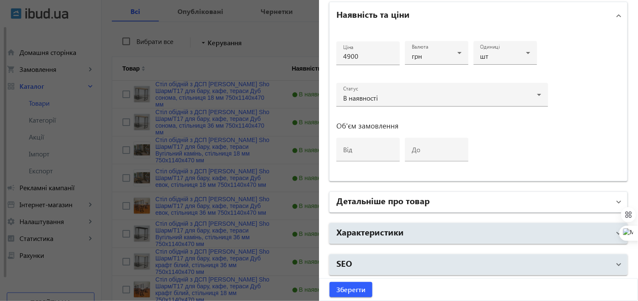
click at [411, 203] on h2 "Детальніше про товар" at bounding box center [382, 201] width 93 height 12
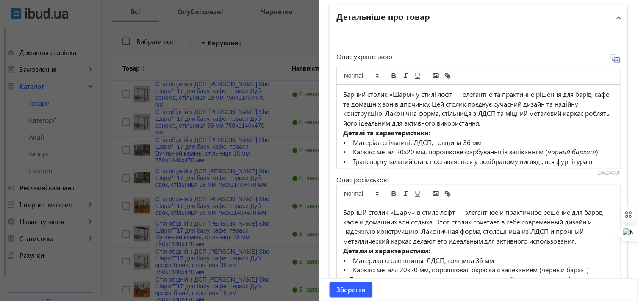
scroll to position [138, 0]
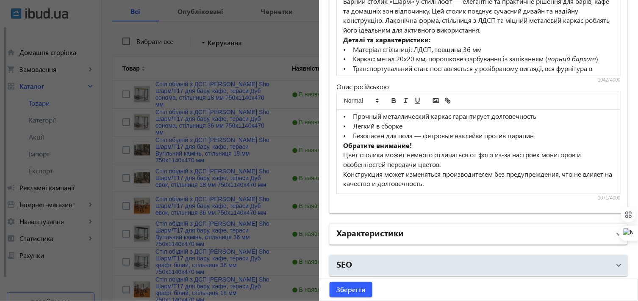
click at [377, 230] on h2 "Характеристики" at bounding box center [369, 233] width 67 height 12
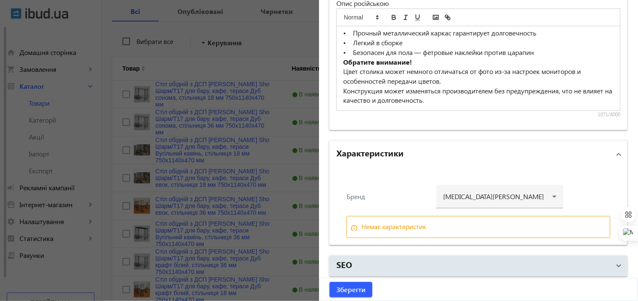
scroll to position [769, 0]
click at [271, 289] on div at bounding box center [319, 150] width 638 height 301
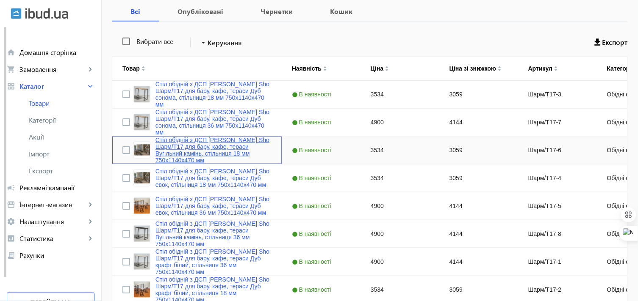
click at [197, 145] on link "Стіл обідній з ДСП [PERSON_NAME] Sho Шарм/Т17 для бару, кафе, тераси Вугільний …" at bounding box center [213, 150] width 116 height 27
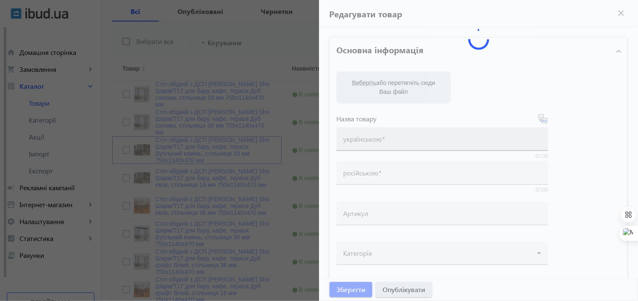
type input "Стіл обідній з ДСП [PERSON_NAME] Sho Шарм/Т17 для бару, кафе, тераси Вугільний …"
type input "Стол обеденный с ДСП [PERSON_NAME] Sho Шарм/Т17 для бара, кафе, терассы Угольны…"
type input "Шарм/Т17-6"
type input "3534"
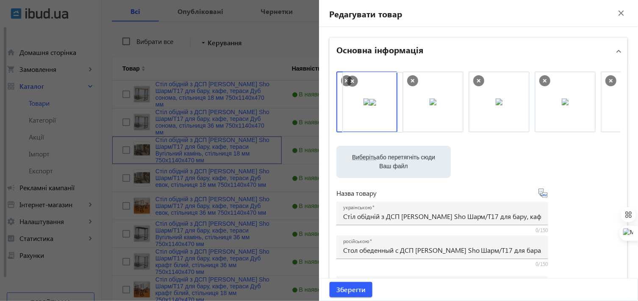
drag, startPoint x: 606, startPoint y: 99, endPoint x: 350, endPoint y: 99, distance: 256.2
drag, startPoint x: 357, startPoint y: 291, endPoint x: 375, endPoint y: 286, distance: 19.2
click at [356, 291] on span "Зберегти" at bounding box center [350, 289] width 29 height 9
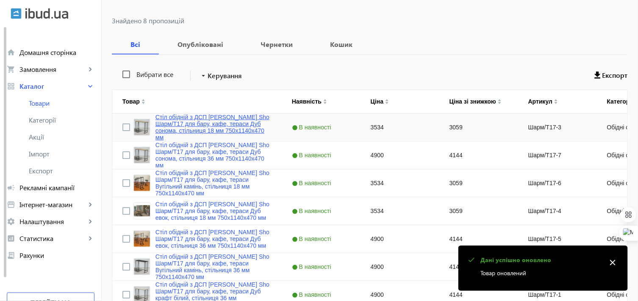
scroll to position [141, 0]
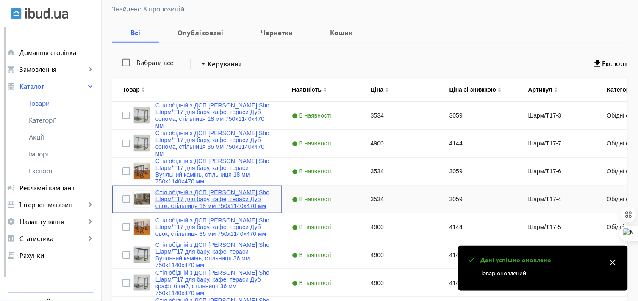
click at [198, 196] on link "Стіл обідній з ДСП [PERSON_NAME] Sho Шарм/Т17 для бару, кафе, тераси Дуб евок, …" at bounding box center [213, 199] width 116 height 20
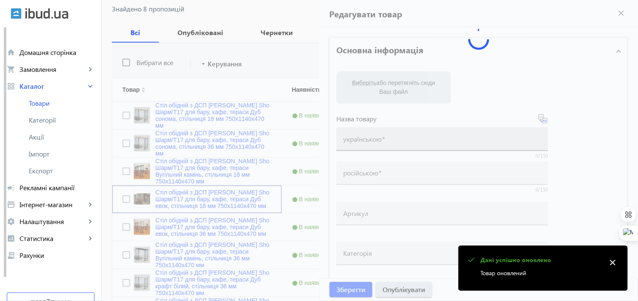
type input "Стіл обідній з ДСП [PERSON_NAME] Sho Шарм/Т17 для бару, кафе, тераси Дуб евок, …"
type input "Стол обеденный с ДСП [PERSON_NAME] Sho Шарм/Т17 для бара, кафе, терассы Дуб эво…"
type input "Шарм/Т17-4"
type input "3534"
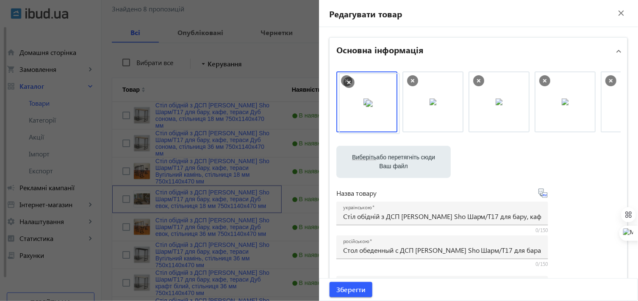
drag, startPoint x: 608, startPoint y: 107, endPoint x: 348, endPoint y: 108, distance: 259.6
drag, startPoint x: 492, startPoint y: 110, endPoint x: 374, endPoint y: 110, distance: 117.7
drag, startPoint x: 504, startPoint y: 110, endPoint x: 357, endPoint y: 113, distance: 146.5
click at [348, 287] on span "Зберегти" at bounding box center [350, 289] width 29 height 9
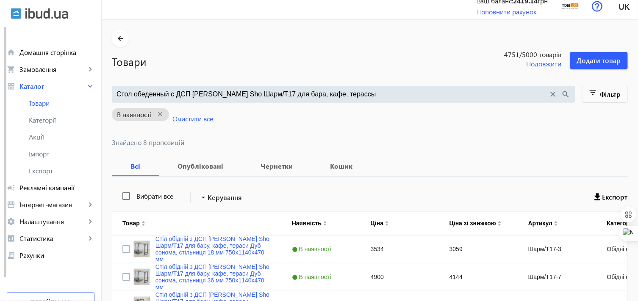
scroll to position [0, 0]
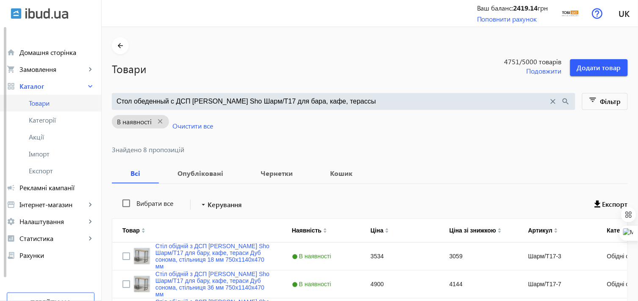
drag, startPoint x: 342, startPoint y: 98, endPoint x: 80, endPoint y: 103, distance: 262.1
click at [80, 103] on div "arrow_back home Домашня сторінка shopping_cart Замовлення keyboard_arrow_right …" at bounding box center [319, 255] width 638 height 511
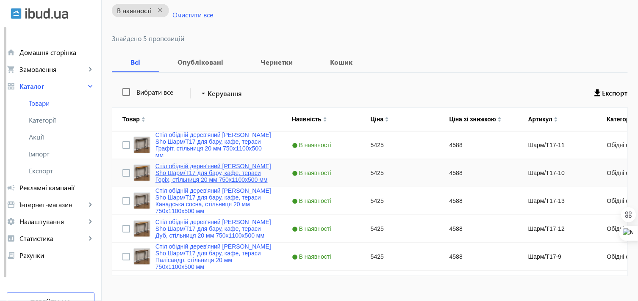
scroll to position [125, 0]
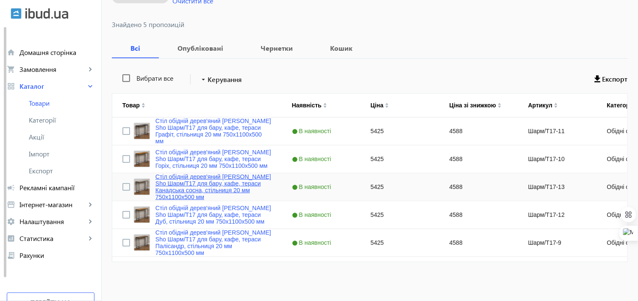
type input "Стол обеденный [PERSON_NAME][MEDICAL_DATA] Sho Шарм/Т17 для бара, кафе, терассы"
click at [188, 179] on link "Стіл обідній дерев'яний [PERSON_NAME] Sho Шарм/Т17 для бару, кафе, тераси Канад…" at bounding box center [213, 187] width 116 height 27
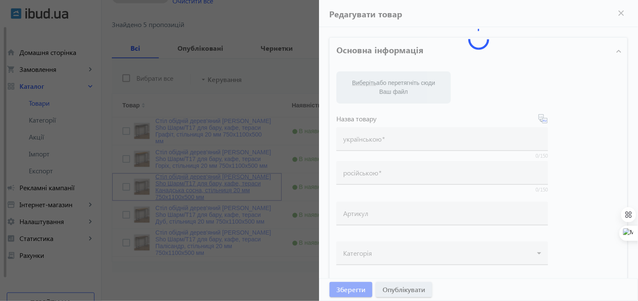
type input "Стіл обідній дерев'яний [PERSON_NAME] Sho Шарм/Т17 для бару, кафе, тераси Канад…"
type input "Стол обеденный [PERSON_NAME][MEDICAL_DATA] Sho Шарм/Т17 для бара, кафе, терассы…"
type input "Шарм/Т17-13"
type input "5425"
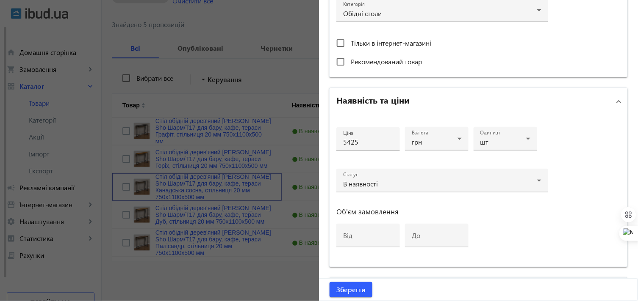
scroll to position [404, 0]
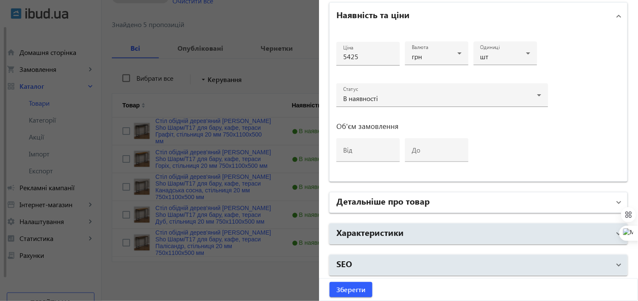
click at [442, 201] on mat-panel-title "Детальніше про товар" at bounding box center [473, 202] width 274 height 15
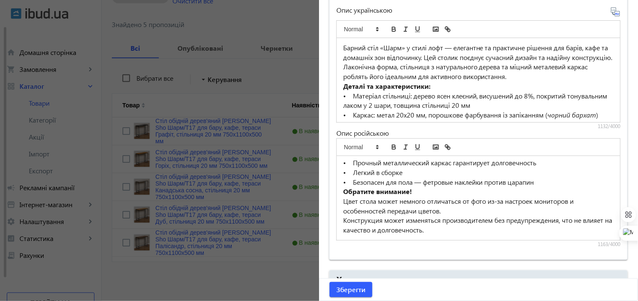
scroll to position [147, 0]
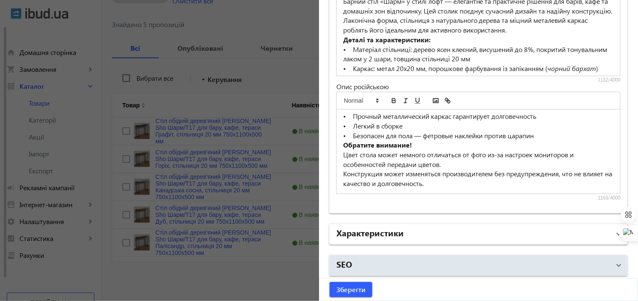
click at [413, 227] on mat-panel-title "Характеристики" at bounding box center [473, 234] width 274 height 15
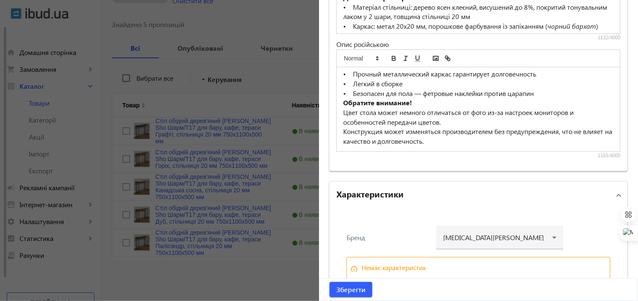
scroll to position [769, 0]
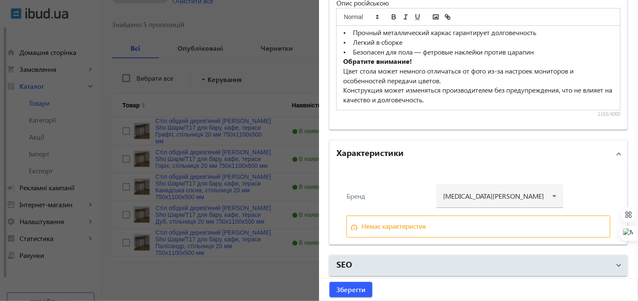
click at [217, 284] on div at bounding box center [319, 150] width 638 height 301
